Goal: Task Accomplishment & Management: Manage account settings

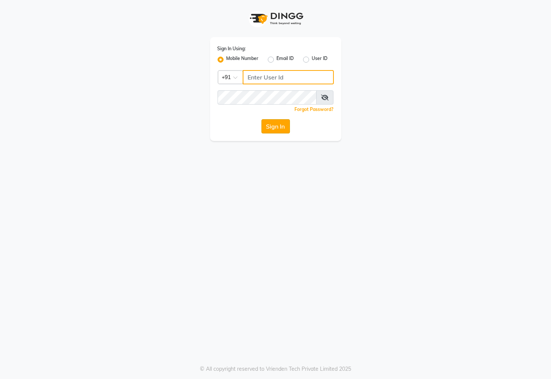
type input "7609999905"
click at [265, 125] on button "Sign In" at bounding box center [275, 126] width 28 height 14
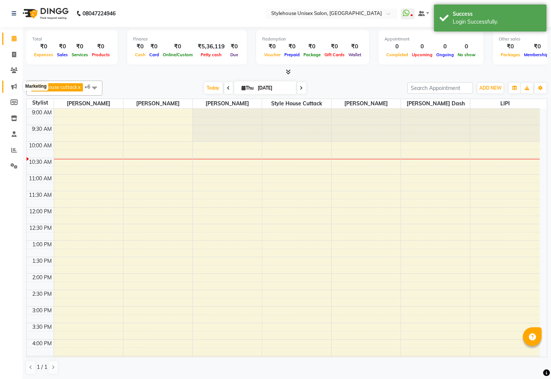
click at [13, 87] on icon at bounding box center [14, 87] width 6 height 6
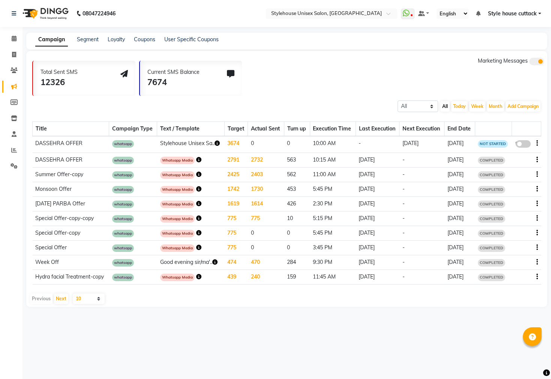
click at [521, 143] on span at bounding box center [523, 143] width 15 height 7
click at [526, 145] on input "false" at bounding box center [526, 145] width 0 height 0
select select "3"
select select "13531"
select select "2"
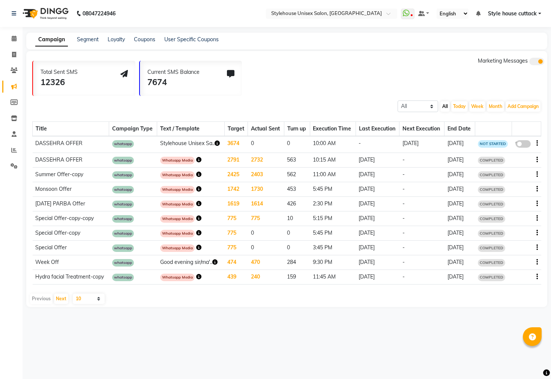
select select "2"
select select "600"
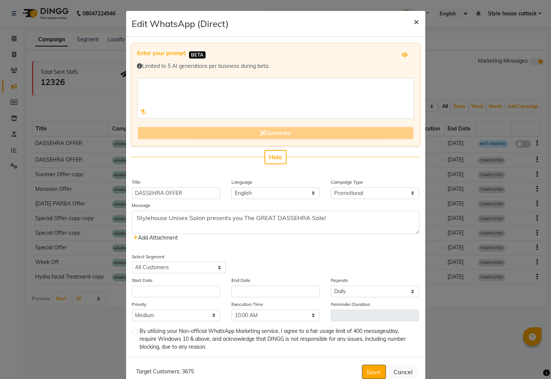
click at [414, 24] on span "×" at bounding box center [416, 21] width 5 height 11
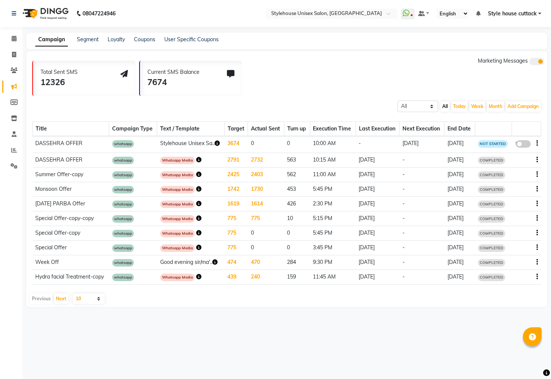
click at [522, 142] on span at bounding box center [523, 143] width 15 height 7
click at [526, 145] on input "false" at bounding box center [526, 145] width 0 height 0
select select "3"
select select "13531"
select select "2"
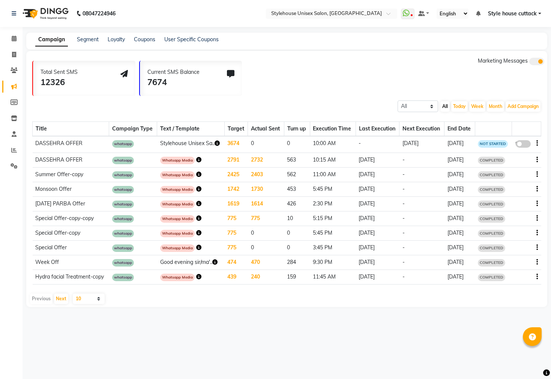
select select "2"
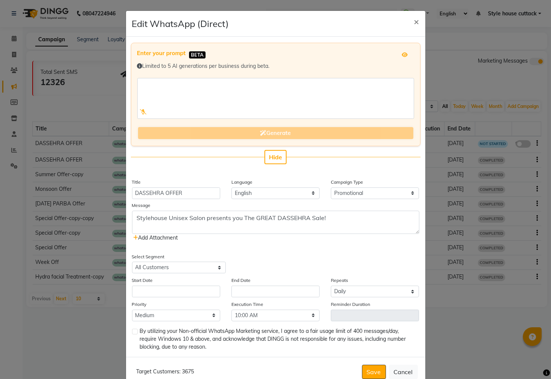
scroll to position [18, 0]
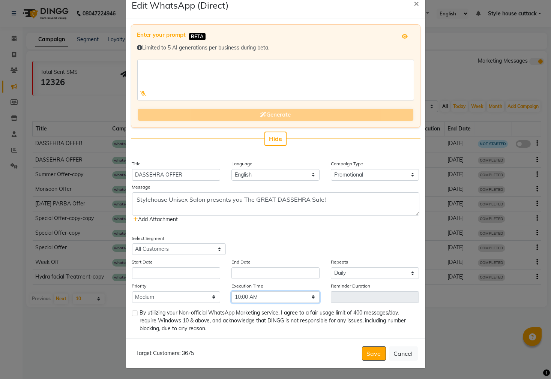
click at [241, 297] on select "Select 09:00 AM 09:15 AM 09:30 AM 09:45 AM 10:00 AM 10:15 AM 10:30 AM 10:45 AM …" at bounding box center [275, 297] width 88 height 12
select select "720"
click at [231, 291] on select "Select 09:00 AM 09:15 AM 09:30 AM 09:45 AM 10:00 AM 10:15 AM 10:30 AM 10:45 AM …" at bounding box center [275, 297] width 88 height 12
click at [153, 357] on div "Target Customers: 3675" at bounding box center [163, 353] width 61 height 8
click at [133, 312] on label at bounding box center [135, 313] width 6 height 6
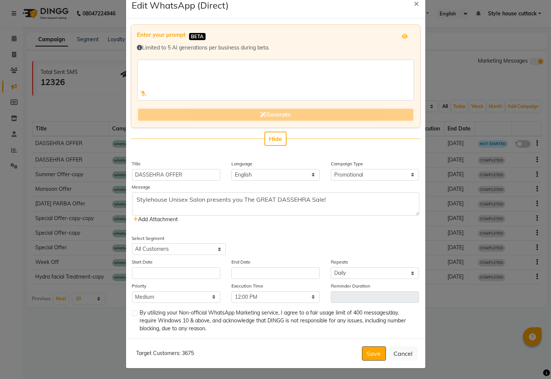
click at [133, 312] on input "checkbox" at bounding box center [134, 313] width 5 height 5
checkbox input "true"
click at [195, 270] on input "text" at bounding box center [176, 273] width 88 height 12
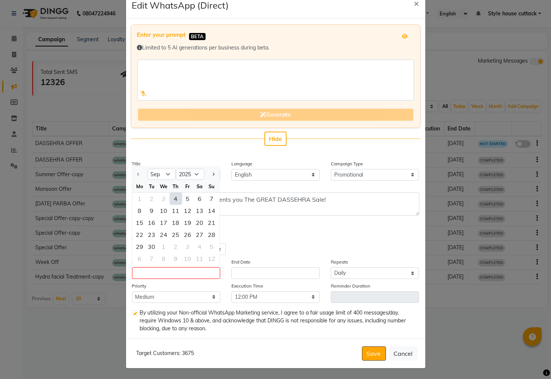
click at [173, 200] on div "4" at bounding box center [175, 199] width 12 height 12
type input "[DATE]"
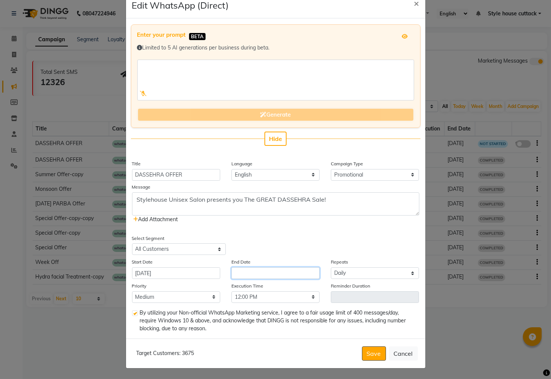
click at [258, 273] on input "text" at bounding box center [275, 273] width 88 height 12
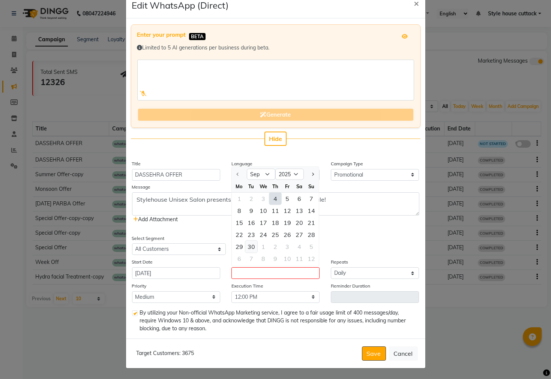
click at [247, 245] on div "30" at bounding box center [251, 247] width 12 height 12
type input "[DATE]"
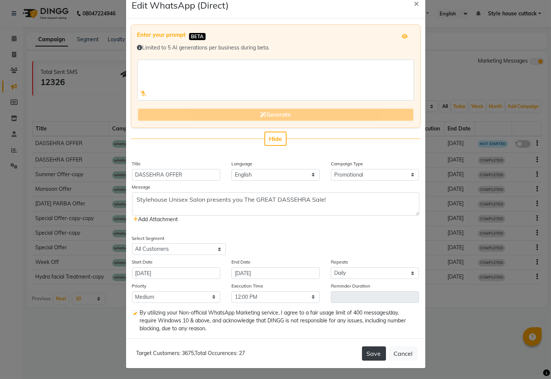
click at [368, 351] on button "Save" at bounding box center [374, 353] width 24 height 14
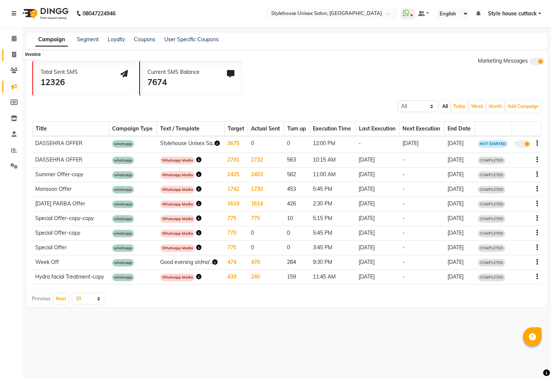
click at [14, 53] on icon at bounding box center [14, 55] width 4 height 6
select select "4222"
select select "service"
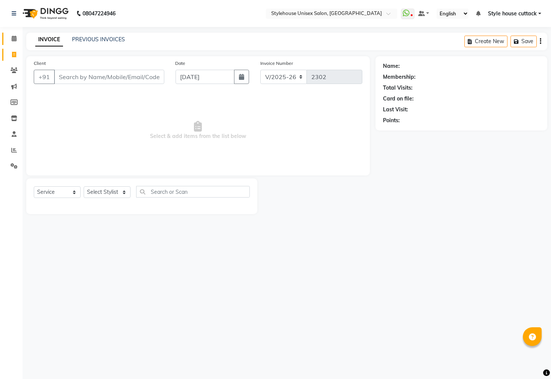
click at [9, 39] on span at bounding box center [13, 38] width 13 height 9
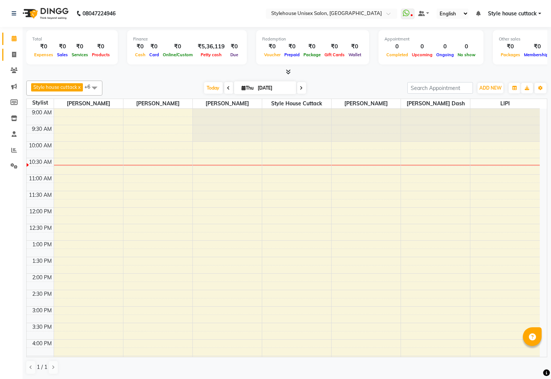
click at [14, 54] on icon at bounding box center [14, 55] width 4 height 6
select select "service"
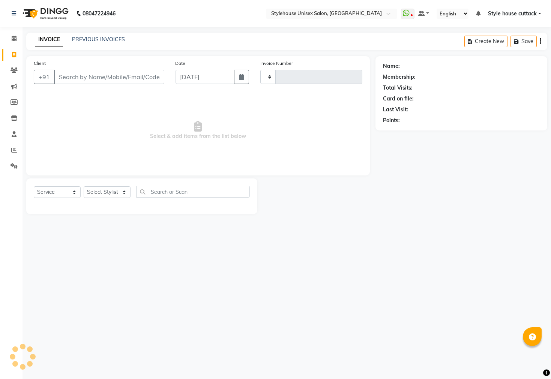
type input "2302"
select select "4222"
click at [100, 192] on select "Select Stylist Bharati [PERSON_NAME] [PERSON_NAME] [PERSON_NAME] LIPI [PERSON_N…" at bounding box center [107, 192] width 47 height 12
select select "21975"
click at [84, 187] on select "Select Stylist Bharati [PERSON_NAME] [PERSON_NAME] [PERSON_NAME] LIPI [PERSON_N…" at bounding box center [107, 192] width 47 height 12
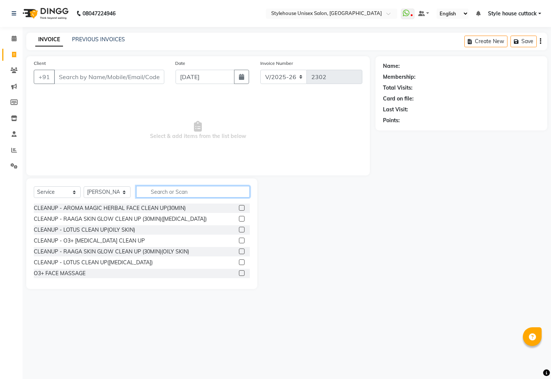
click at [159, 187] on input "text" at bounding box center [193, 192] width 114 height 12
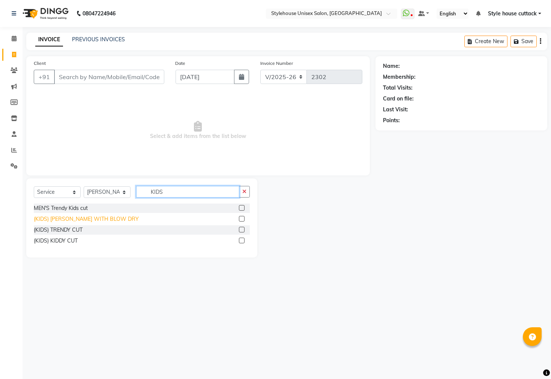
type input "KIDS"
click at [51, 220] on div "(KIDS) [PERSON_NAME] WITH BLOW DRY" at bounding box center [86, 219] width 105 height 8
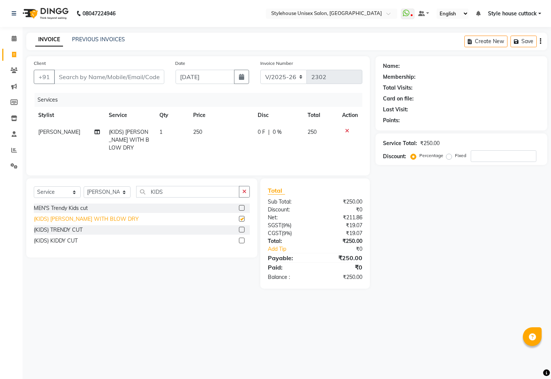
checkbox input "false"
click at [208, 139] on td "250" at bounding box center [221, 140] width 64 height 33
select select "21975"
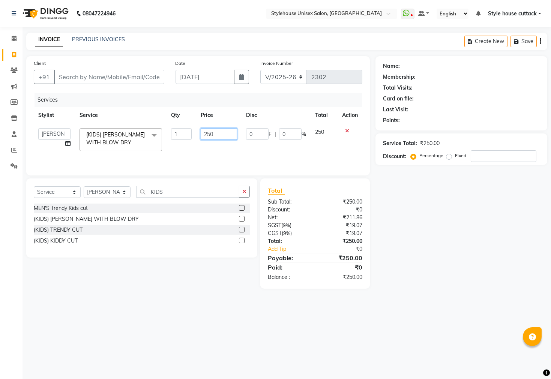
click at [223, 135] on input "250" at bounding box center [219, 134] width 37 height 12
type input "2"
type input "1"
type input "150"
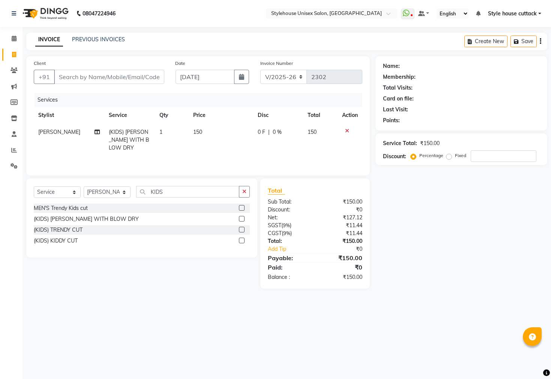
click at [410, 254] on div "Name: Membership: Total Visits: Card on file: Last Visit: Points: Service Total…" at bounding box center [463, 172] width 177 height 232
click at [177, 191] on input "KIDS" at bounding box center [187, 192] width 103 height 12
type input "K"
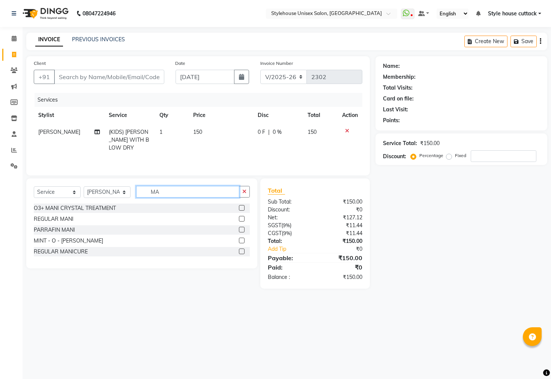
type input "M"
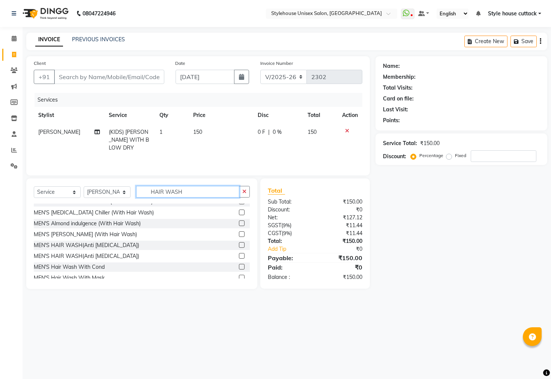
scroll to position [109, 0]
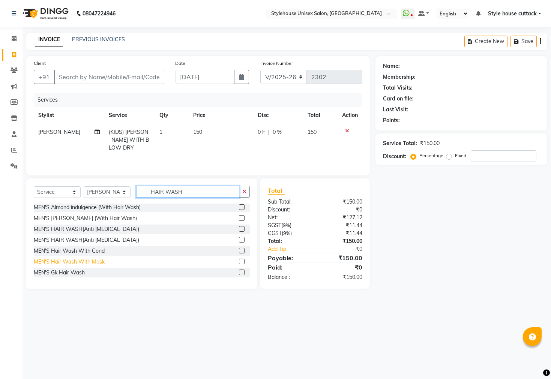
type input "HAIR WASH"
click at [93, 263] on div "MEN'S Hair Wash With Mask" at bounding box center [69, 262] width 71 height 8
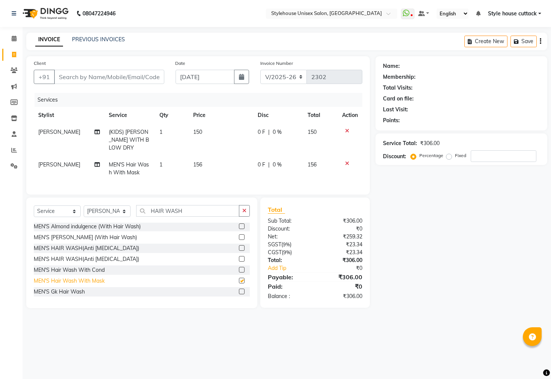
checkbox input "false"
click at [481, 156] on input "number" at bounding box center [504, 156] width 66 height 12
type input "20"
click at [348, 164] on icon at bounding box center [347, 163] width 4 height 5
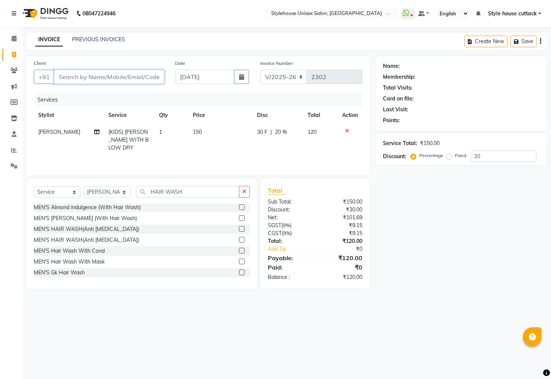
click at [112, 72] on input "Client" at bounding box center [109, 77] width 110 height 14
click at [345, 132] on icon at bounding box center [347, 130] width 4 height 5
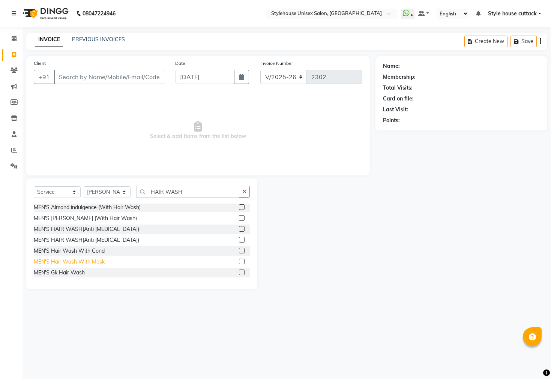
click at [76, 258] on div "MEN'S Hair Wash With Mask" at bounding box center [69, 262] width 71 height 8
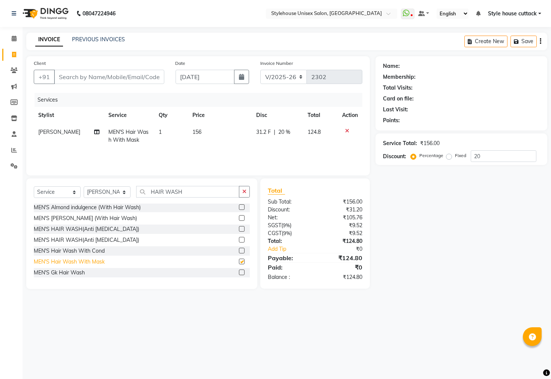
checkbox input "false"
click at [70, 249] on div "MEN'S Hair Wash With Cond" at bounding box center [69, 251] width 71 height 8
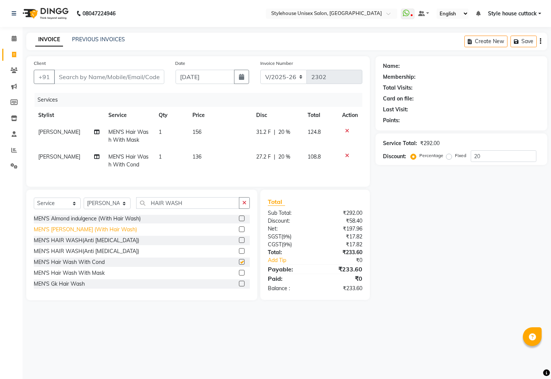
checkbox input "false"
click at [345, 130] on icon at bounding box center [347, 130] width 4 height 5
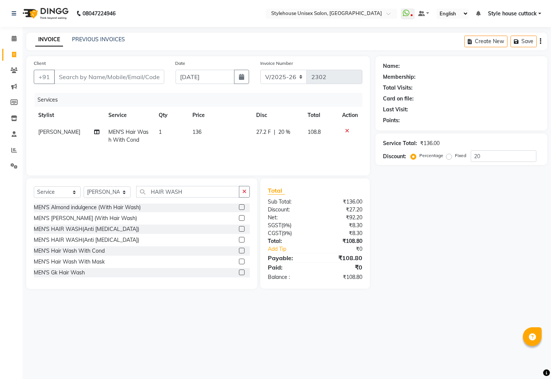
click at [199, 130] on td "136" at bounding box center [220, 136] width 64 height 25
select select "21975"
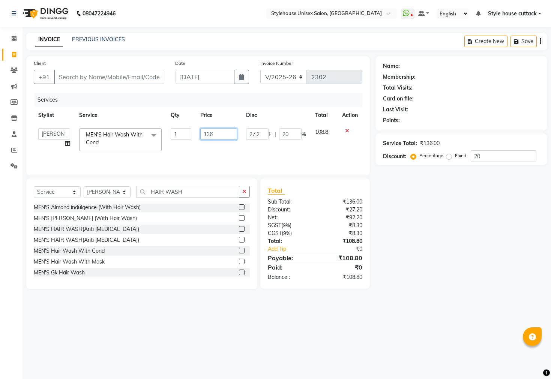
click at [210, 133] on input "136" at bounding box center [218, 134] width 36 height 12
click at [215, 133] on input "136" at bounding box center [218, 134] width 36 height 12
type input "140"
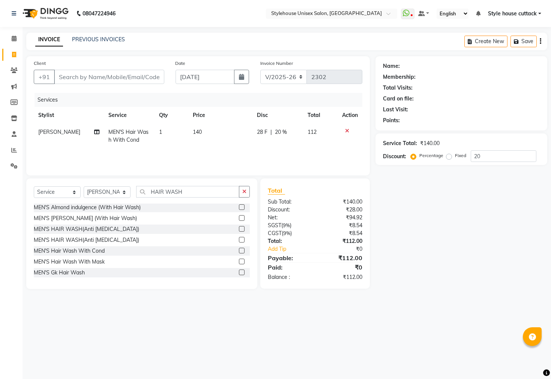
click at [444, 229] on div "Name: Membership: Total Visits: Card on file: Last Visit: Points: Service Total…" at bounding box center [463, 172] width 177 height 233
click at [204, 132] on td "140" at bounding box center [220, 136] width 64 height 25
select select "21975"
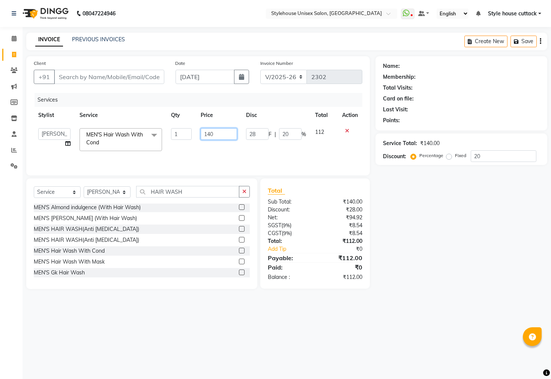
click at [220, 133] on input "140" at bounding box center [219, 134] width 37 height 12
type input "125"
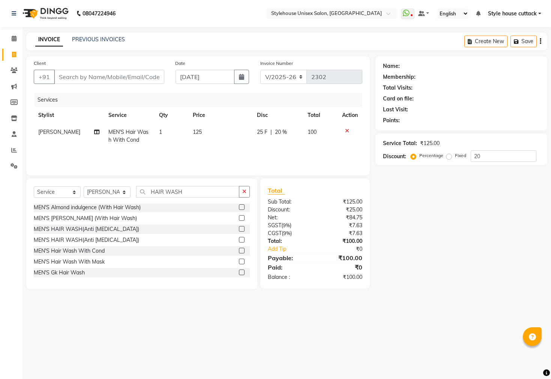
click at [449, 246] on div "Name: Membership: Total Visits: Card on file: Last Visit: Points: Service Total…" at bounding box center [463, 172] width 177 height 233
click at [189, 191] on input "HAIR WASH" at bounding box center [187, 192] width 103 height 12
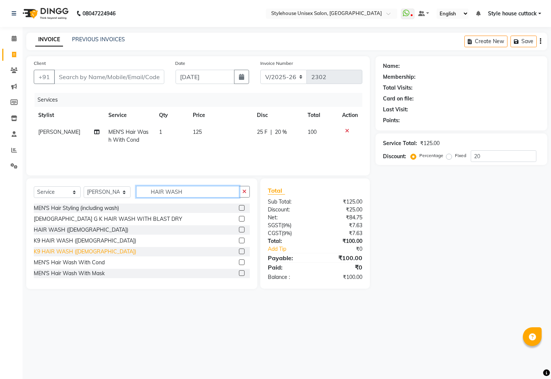
scroll to position [46, 0]
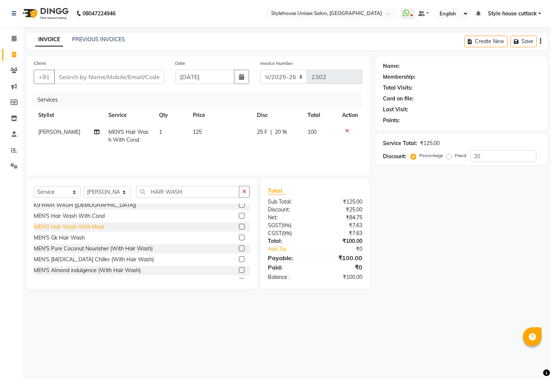
click at [72, 228] on div "MEN'S Hair Wash With Mask" at bounding box center [69, 227] width 71 height 8
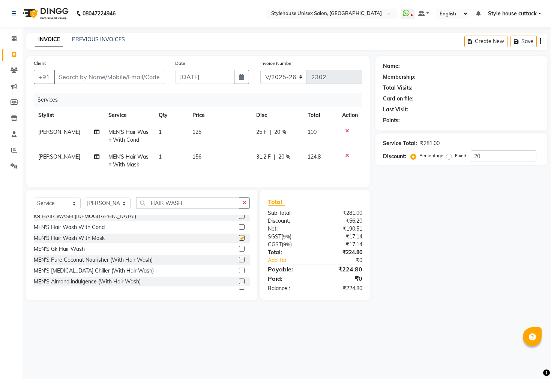
checkbox input "false"
click at [194, 159] on span "156" at bounding box center [196, 156] width 9 height 7
select select "21975"
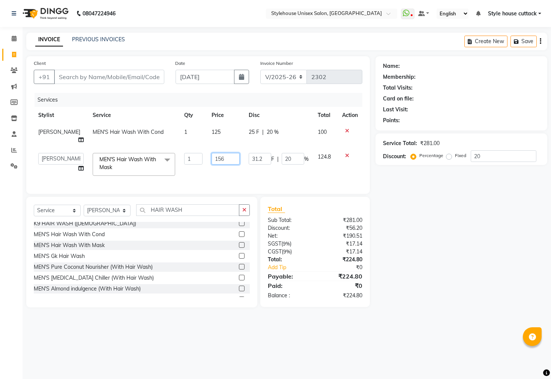
click at [216, 158] on input "156" at bounding box center [225, 159] width 28 height 12
type input "1"
type input "250"
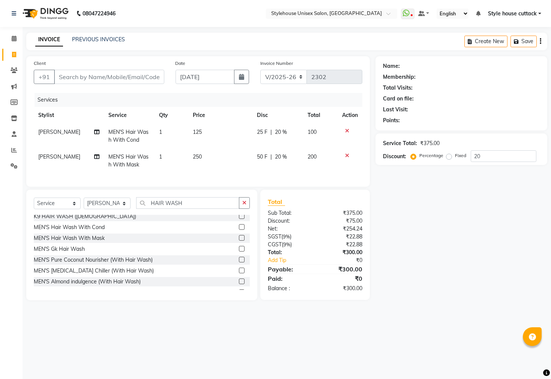
click at [422, 246] on div "Name: Membership: Total Visits: Card on file: Last Visit: Points: Service Total…" at bounding box center [463, 178] width 177 height 244
click at [197, 160] on td "250" at bounding box center [220, 160] width 64 height 25
select select "21975"
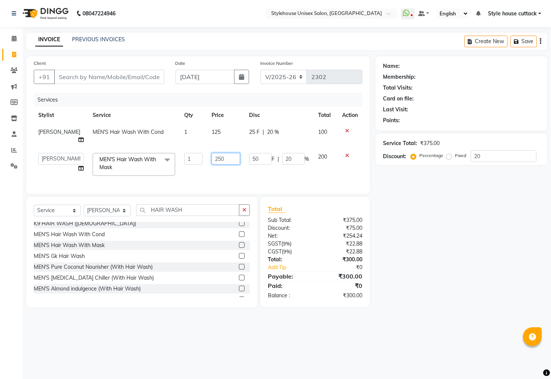
click at [211, 159] on input "250" at bounding box center [225, 159] width 28 height 12
type input "200"
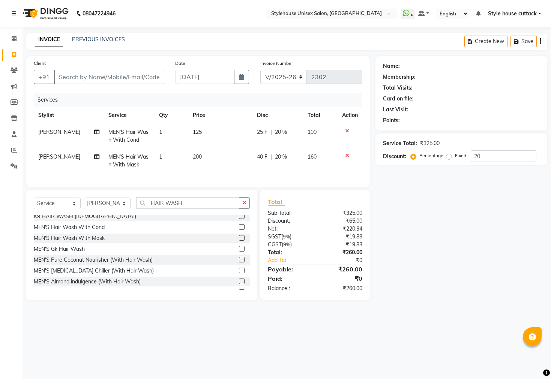
click at [435, 217] on div "Name: Membership: Total Visits: Card on file: Last Visit: Points: Service Total…" at bounding box center [463, 178] width 177 height 244
click at [204, 162] on td "200" at bounding box center [220, 160] width 64 height 25
select select "21975"
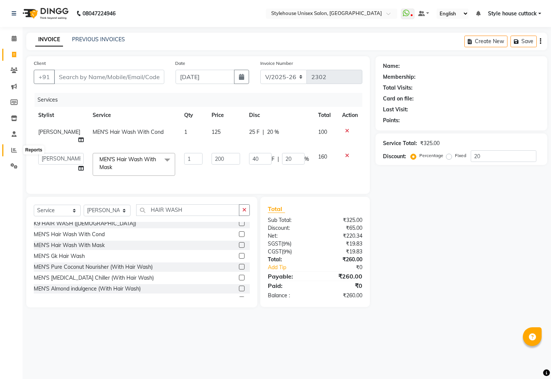
click at [14, 150] on icon at bounding box center [14, 150] width 6 height 6
click at [84, 76] on input "Client" at bounding box center [109, 77] width 110 height 14
type input "8"
type input "0"
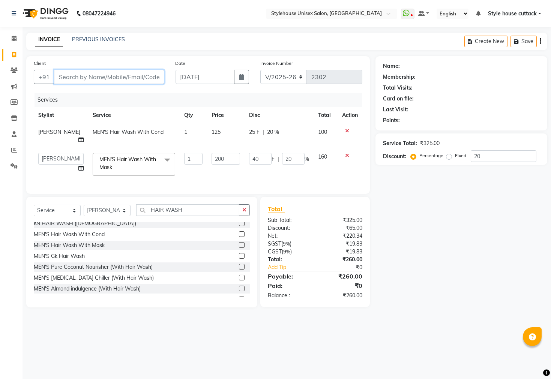
type input "0"
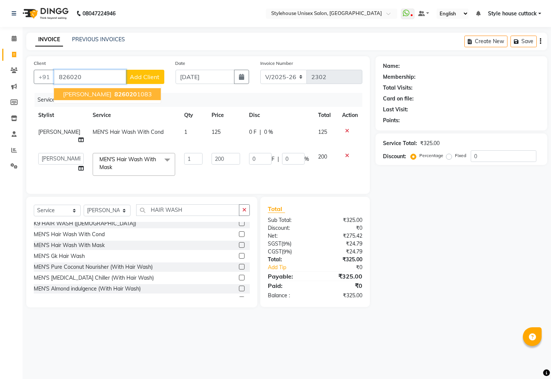
click at [90, 99] on button "LOPAMUDRA 826020 1083" at bounding box center [107, 94] width 107 height 12
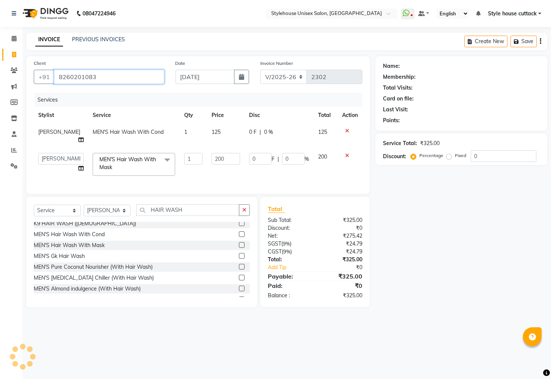
type input "8260201083"
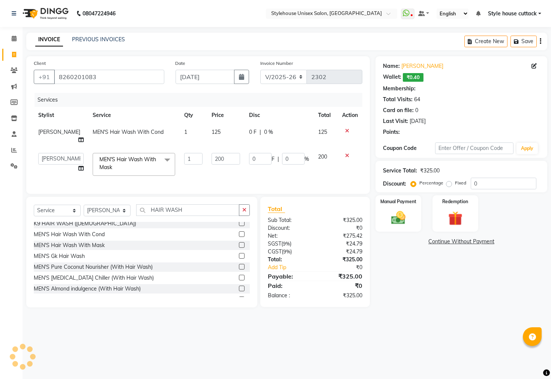
type input "40"
type input "20"
select select "2: Object"
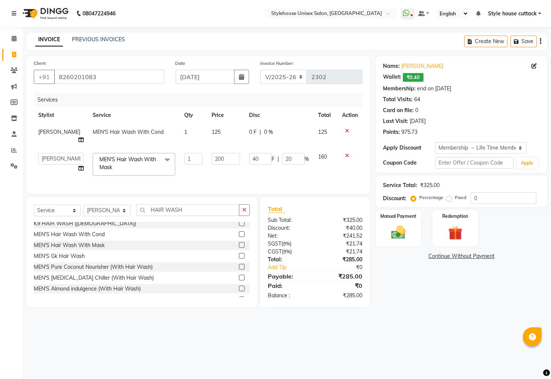
click at [264, 135] on span "0 %" at bounding box center [268, 132] width 9 height 8
select select "21975"
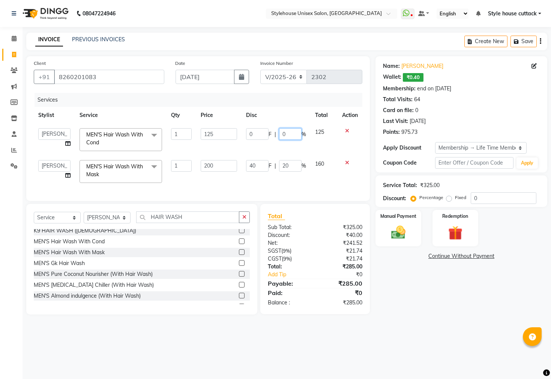
click at [284, 132] on input "0" at bounding box center [290, 134] width 22 height 12
type input "020"
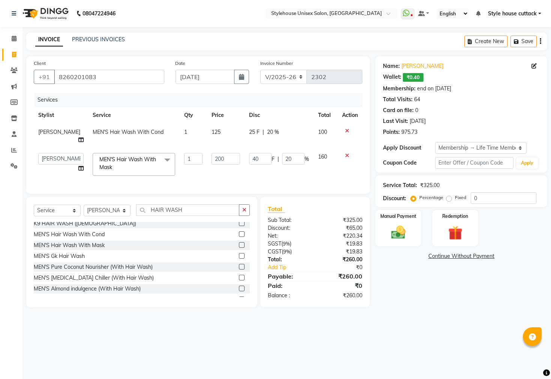
click at [442, 326] on div "08047224946 Select Location × Stylehouse Unisex Salon, Old Lic Colony WhatsApp …" at bounding box center [275, 189] width 551 height 379
click at [211, 159] on input "200" at bounding box center [225, 159] width 28 height 12
click at [212, 158] on input "200" at bounding box center [225, 159] width 28 height 12
type input "250"
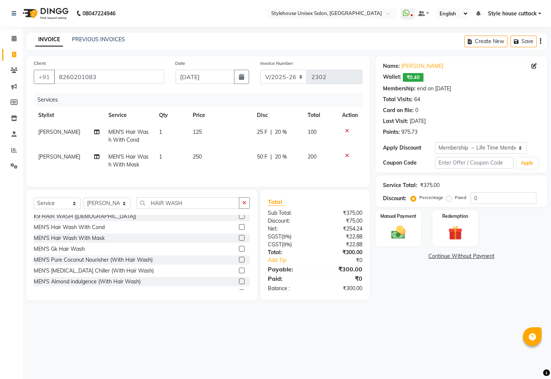
click at [417, 300] on div "Name: Lopamudra Wallet: ₹0.40 Membership: end on 13-03-2124 Total Visits: 64 Ca…" at bounding box center [463, 178] width 177 height 244
click at [394, 239] on img at bounding box center [398, 232] width 24 height 17
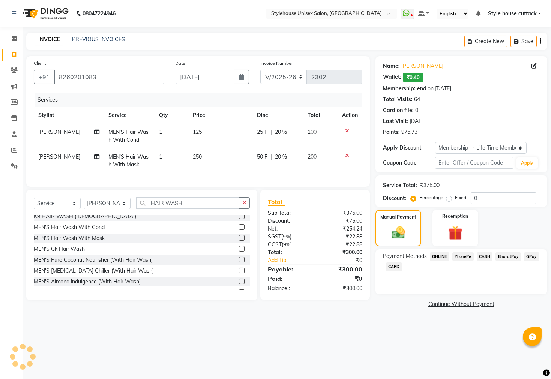
click at [196, 155] on span "250" at bounding box center [197, 156] width 9 height 7
select select "21975"
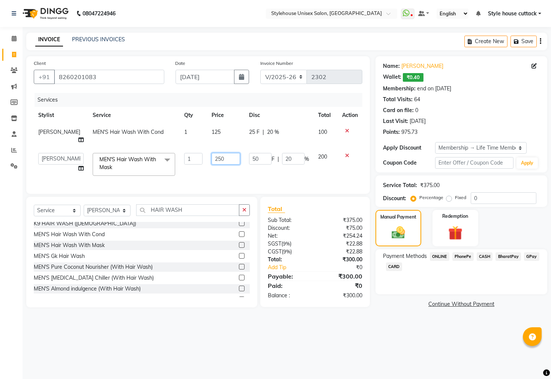
click at [213, 160] on input "250" at bounding box center [225, 159] width 28 height 12
type input "2"
type input "200"
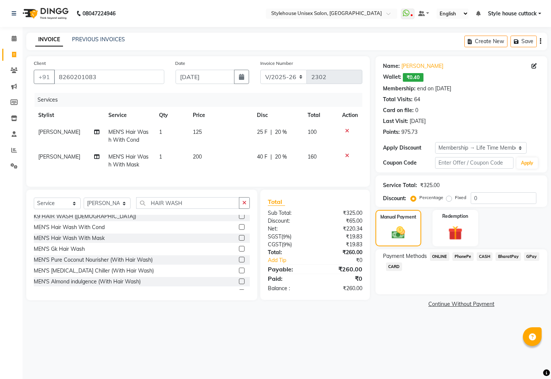
click at [369, 319] on main "INVOICE PREVIOUS INVOICES Create New Save Client +91 8260201083 Date 04-09-2025…" at bounding box center [286, 177] width 528 height 288
click at [459, 261] on span "PhonePe" at bounding box center [462, 256] width 21 height 9
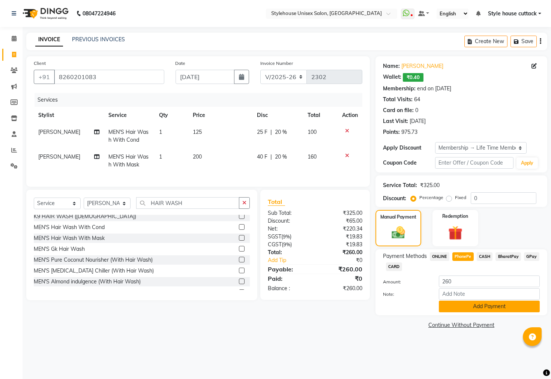
click at [462, 312] on button "Add Payment" at bounding box center [489, 307] width 101 height 12
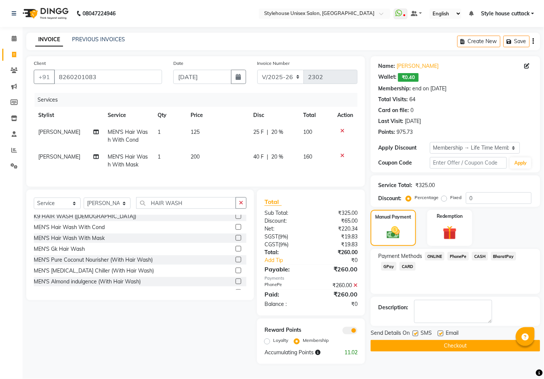
click at [453, 352] on button "Checkout" at bounding box center [454, 346] width 169 height 12
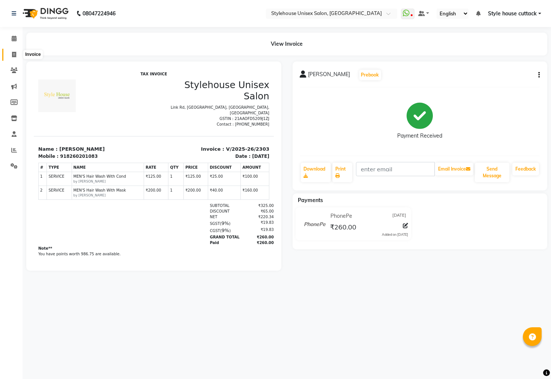
click at [12, 56] on icon at bounding box center [14, 55] width 4 height 6
select select "4222"
select select "service"
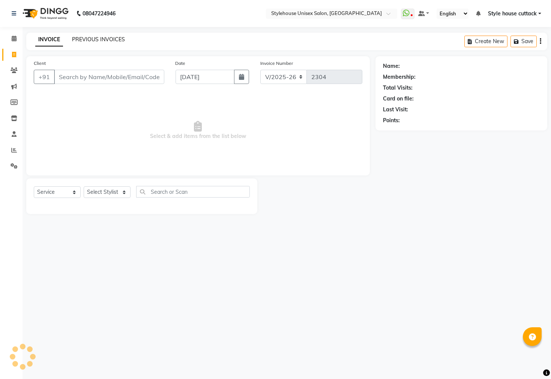
click at [94, 37] on link "PREVIOUS INVOICES" at bounding box center [98, 39] width 53 height 7
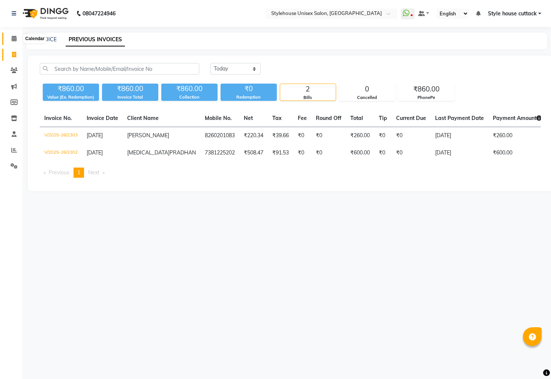
click at [16, 37] on span at bounding box center [13, 38] width 13 height 9
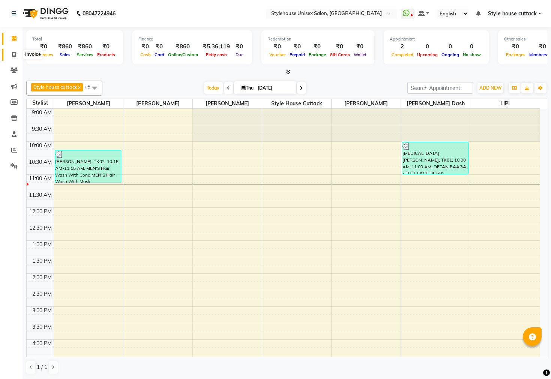
click at [13, 56] on icon at bounding box center [14, 55] width 4 height 6
select select "4222"
select select "service"
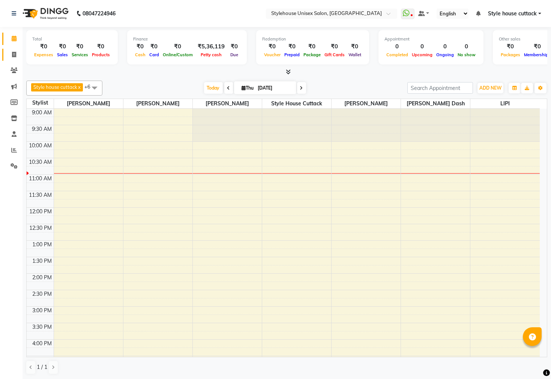
click at [12, 52] on icon at bounding box center [14, 55] width 4 height 6
select select "service"
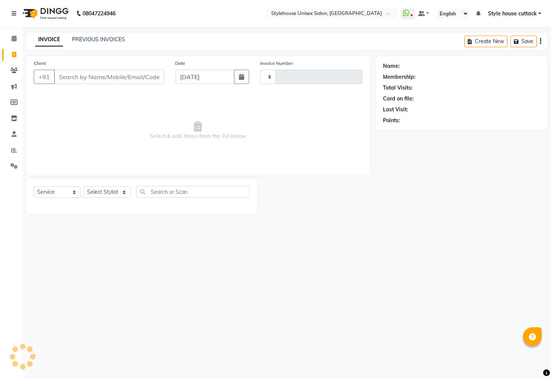
type input "2302"
select select "4222"
click at [109, 193] on select "Select Stylist Bharati [PERSON_NAME] [PERSON_NAME] [PERSON_NAME] LIPI [PERSON_N…" at bounding box center [107, 192] width 47 height 12
select select "64830"
click at [84, 187] on select "Select Stylist Bharati [PERSON_NAME] [PERSON_NAME] [PERSON_NAME] LIPI [PERSON_N…" at bounding box center [107, 192] width 47 height 12
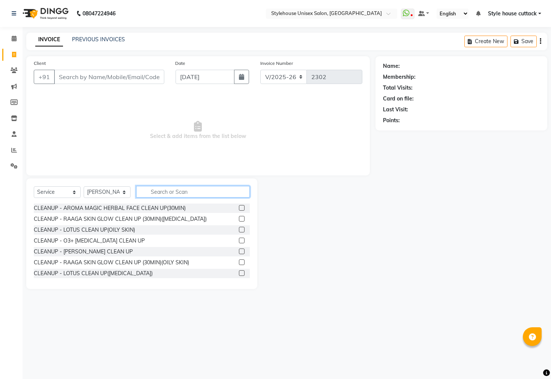
click at [175, 195] on input "text" at bounding box center [193, 192] width 114 height 12
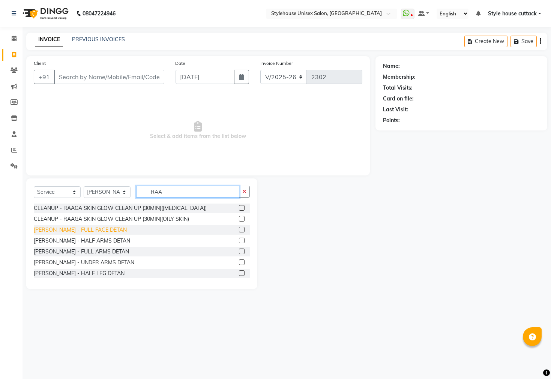
type input "RAA"
click at [73, 229] on div "[PERSON_NAME] - FULL FACE DETAN" at bounding box center [80, 230] width 93 height 8
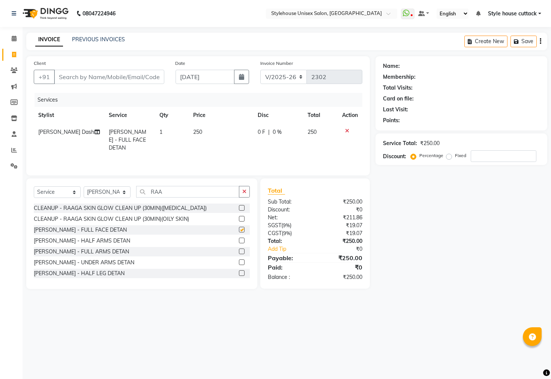
checkbox input "false"
click at [180, 191] on input "RAA" at bounding box center [187, 192] width 103 height 12
type input "R"
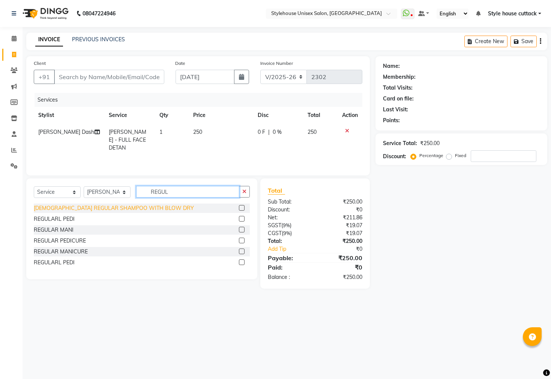
type input "REGUL"
click at [103, 212] on div "[DEMOGRAPHIC_DATA] REGULAR SHAMPOO WITH BLOW DRY" at bounding box center [114, 208] width 160 height 8
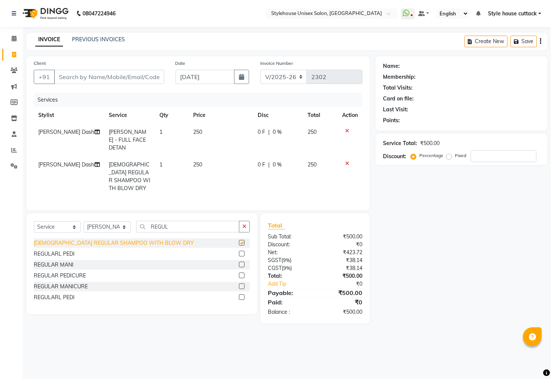
checkbox input "false"
click at [198, 170] on td "250" at bounding box center [221, 176] width 64 height 40
select select "64830"
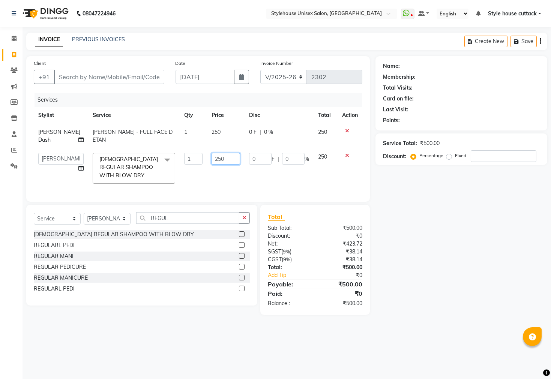
click at [211, 158] on input "250" at bounding box center [225, 159] width 28 height 12
type input "350"
click at [418, 276] on div "Name: Membership: Total Visits: Card on file: Last Visit: Points: Service Total…" at bounding box center [463, 185] width 177 height 259
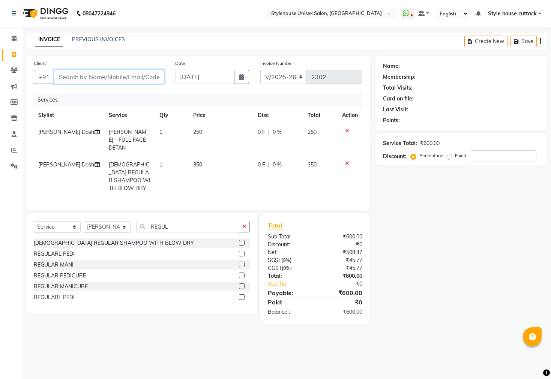
click at [103, 74] on input "Client" at bounding box center [109, 77] width 110 height 14
type input "7"
type input "0"
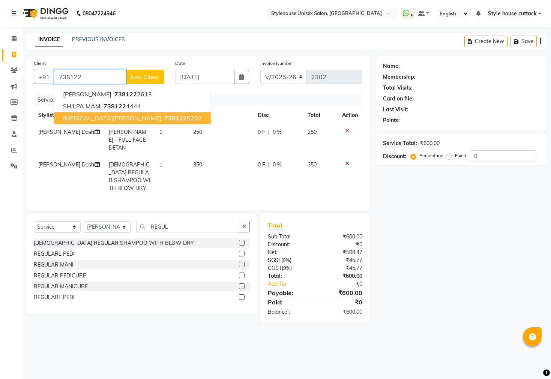
click at [100, 124] on ngb-typeahead-window "[PERSON_NAME] Dash 738122 2613 SHILPA MAM 738122 4444 [MEDICAL_DATA][PERSON_NAM…" at bounding box center [132, 106] width 157 height 43
click at [99, 121] on span "[MEDICAL_DATA][PERSON_NAME]" at bounding box center [112, 117] width 98 height 7
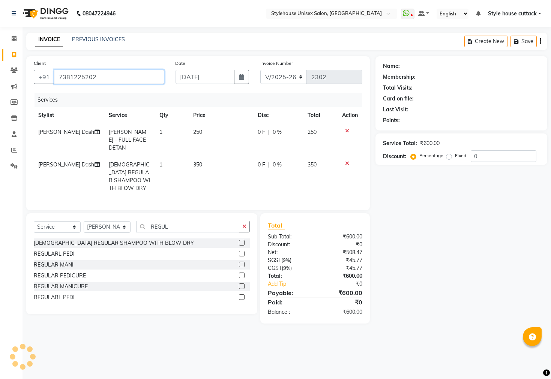
type input "7381225202"
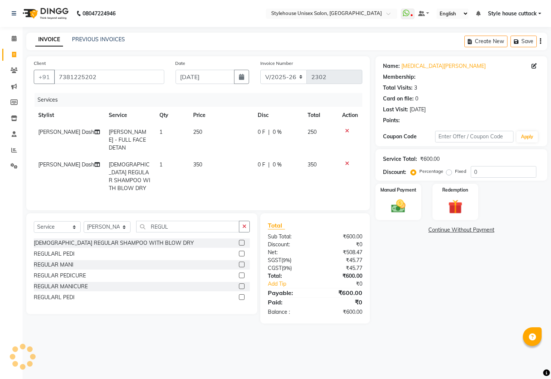
select select "1: Object"
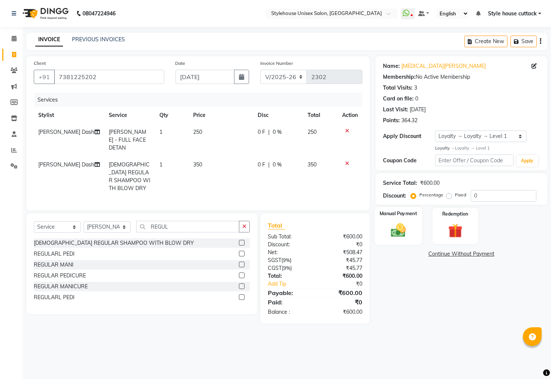
click at [406, 233] on img at bounding box center [398, 230] width 24 height 17
click at [459, 259] on span "PhonePe" at bounding box center [462, 254] width 21 height 9
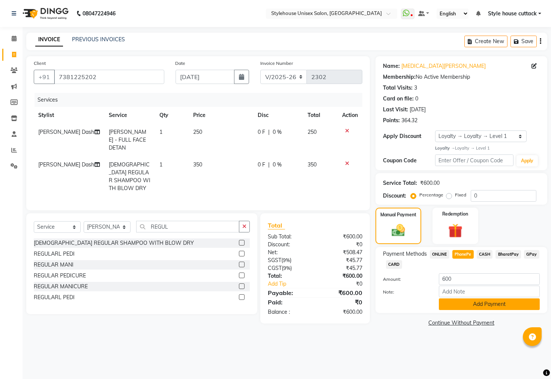
click at [469, 310] on button "Add Payment" at bounding box center [489, 304] width 101 height 12
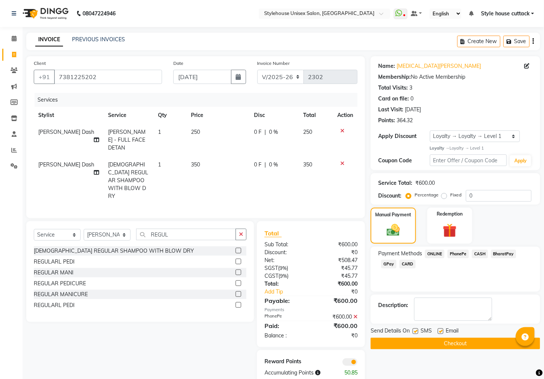
click at [450, 349] on button "Checkout" at bounding box center [454, 344] width 169 height 12
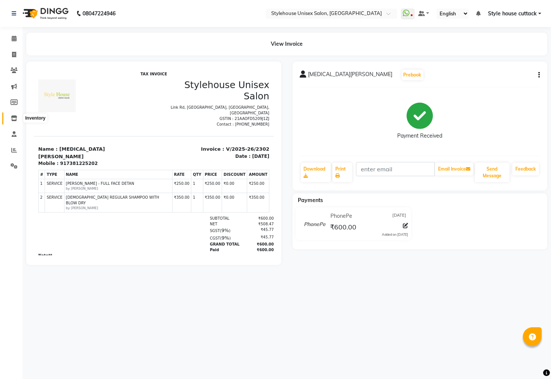
click at [13, 120] on icon at bounding box center [14, 118] width 6 height 6
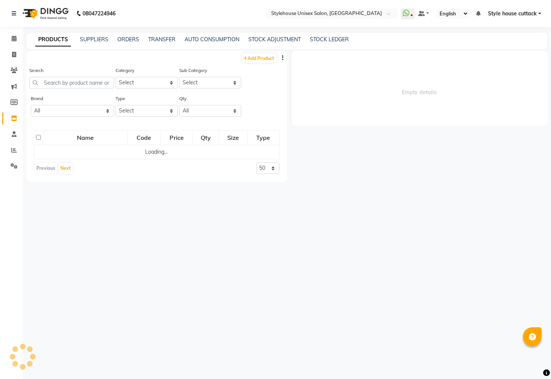
select select
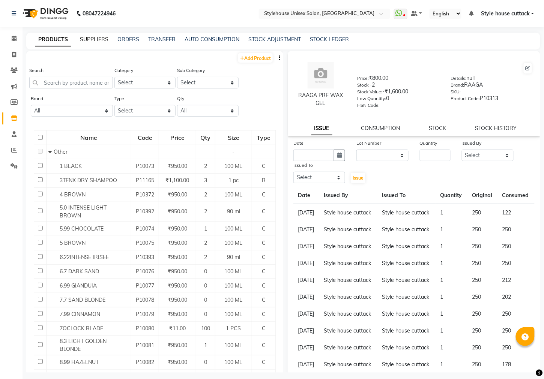
click at [97, 41] on link "SUPPLIERS" at bounding box center [94, 39] width 28 height 7
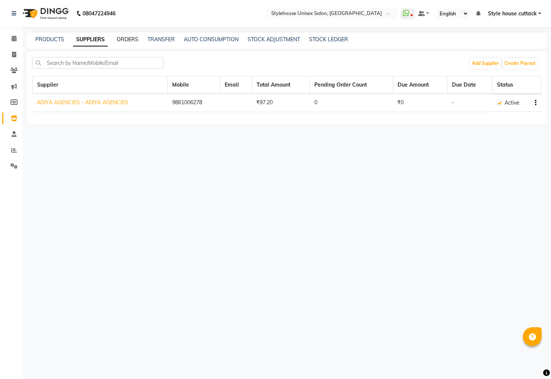
click at [127, 40] on link "ORDERS" at bounding box center [128, 39] width 22 height 7
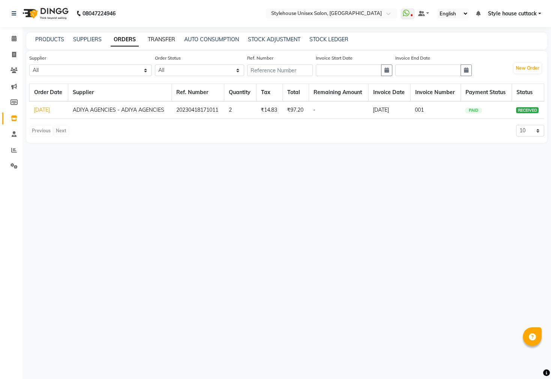
click at [163, 36] on link "TRANSFER" at bounding box center [161, 39] width 27 height 7
select select "sender"
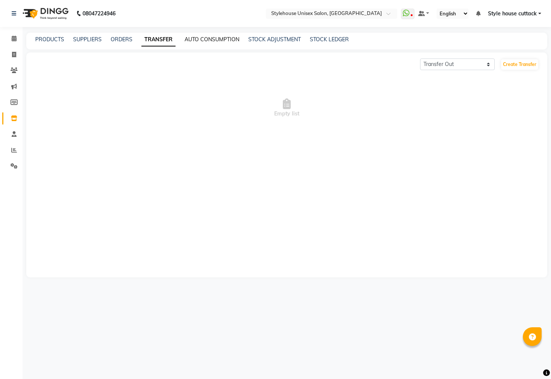
click at [199, 39] on link "AUTO CONSUMPTION" at bounding box center [211, 39] width 55 height 7
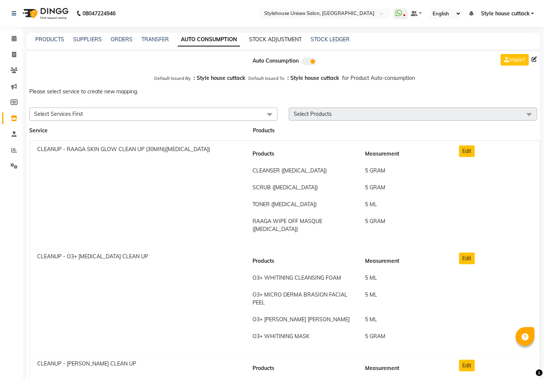
click at [262, 39] on link "STOCK ADJUSTMENT" at bounding box center [275, 39] width 52 height 7
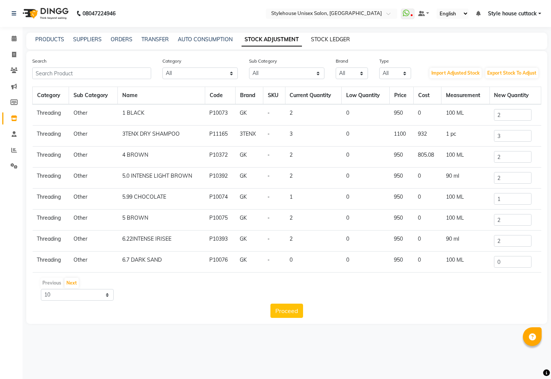
click at [329, 39] on link "STOCK LEDGER" at bounding box center [330, 39] width 39 height 7
select select "all"
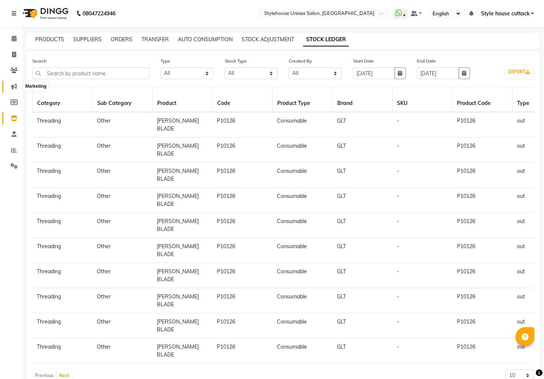
click at [13, 88] on icon at bounding box center [14, 87] width 6 height 6
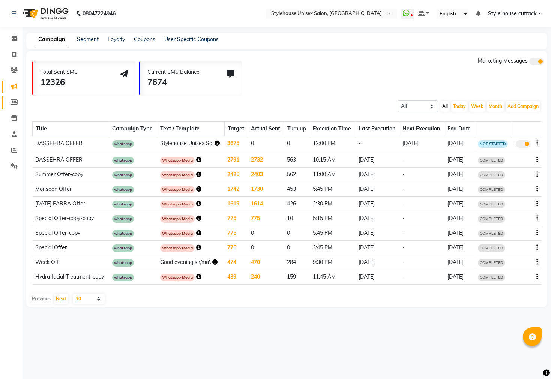
click at [12, 103] on icon at bounding box center [13, 102] width 7 height 6
select select
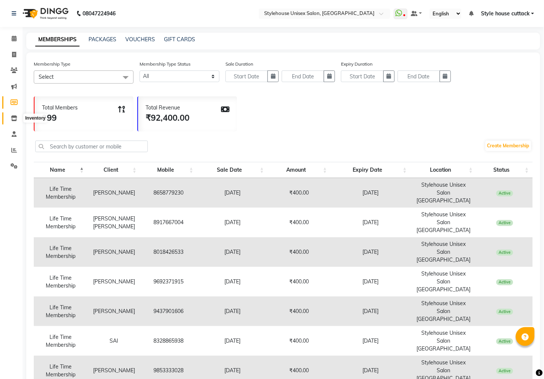
click at [12, 117] on icon at bounding box center [14, 118] width 6 height 6
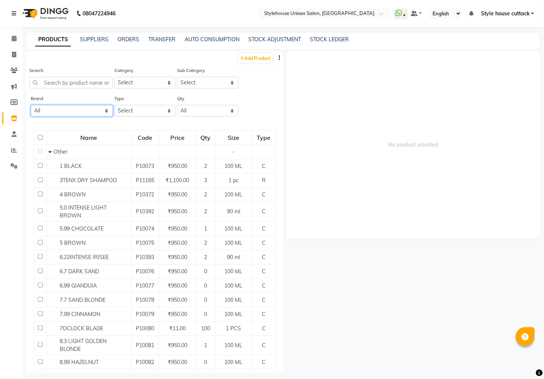
click at [92, 112] on select "All 3tenx Aroma Axe Ayur Ayurveda Beaume [PERSON_NAME] Biolage Cksf [PERSON_NAM…" at bounding box center [72, 111] width 82 height 12
click at [60, 104] on div "Brand All 3tenx Aroma Axe Ayur Ayurveda Beaume [PERSON_NAME] Biolage Cksf [PERS…" at bounding box center [72, 105] width 82 height 22
click at [129, 111] on select "Select Both Retail Consumable" at bounding box center [144, 111] width 61 height 12
click at [138, 114] on select "Select Both Retail Consumable" at bounding box center [144, 111] width 61 height 12
click at [198, 109] on select "All Low Out Of Stock" at bounding box center [207, 111] width 61 height 12
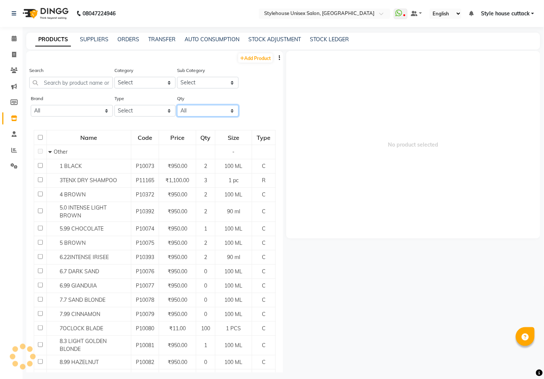
click at [198, 109] on select "All Low Out Of Stock" at bounding box center [207, 111] width 61 height 12
click at [203, 77] on select "Select" at bounding box center [207, 83] width 61 height 12
click at [139, 81] on select "Select Hair Skin Personal Care Appliances [PERSON_NAME] Waxing Disposable Threa…" at bounding box center [144, 83] width 61 height 12
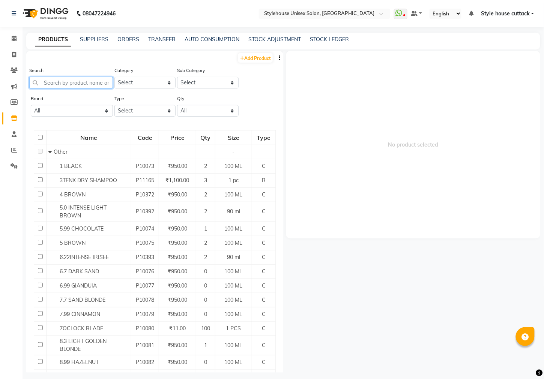
click at [79, 85] on input "text" at bounding box center [71, 83] width 84 height 12
click at [13, 72] on icon at bounding box center [13, 70] width 7 height 6
